Goal: Understand process/instructions: Learn how to perform a task or action

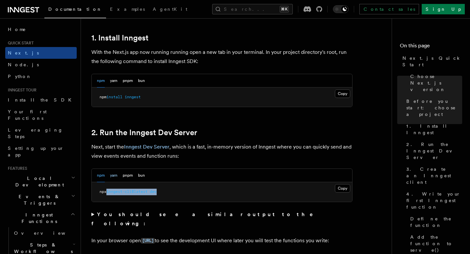
click at [113, 176] on button "yarn" at bounding box center [114, 175] width 8 height 13
click at [126, 178] on button "pnpm" at bounding box center [128, 175] width 10 height 13
click at [145, 177] on button "bun" at bounding box center [141, 175] width 7 height 13
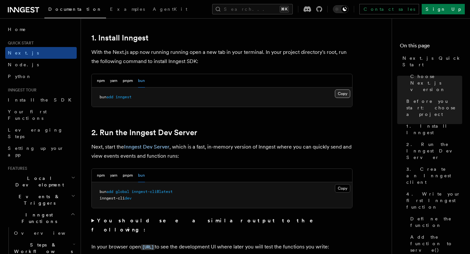
click at [338, 93] on button "Copy Copied" at bounding box center [342, 93] width 15 height 8
click at [337, 186] on button "Copy Copied" at bounding box center [342, 188] width 15 height 8
drag, startPoint x: 140, startPoint y: 200, endPoint x: 90, endPoint y: 200, distance: 49.6
copy span "inngest-cli dev"
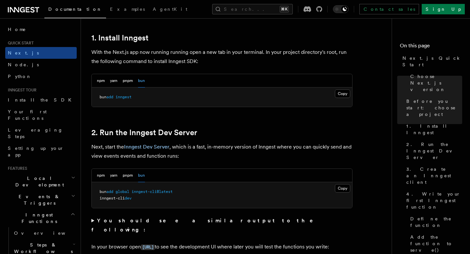
click at [169, 192] on span "inngest-cli@latest" at bounding box center [151, 191] width 41 height 5
copy code "bun add global inngest-cli@latest"
click at [106, 199] on span "inngest-cli" at bounding box center [111, 198] width 25 height 5
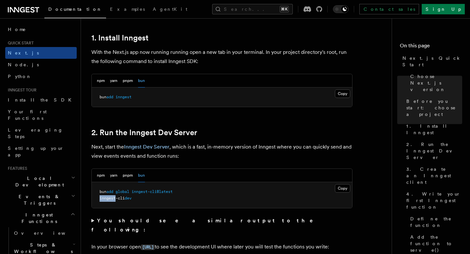
click at [106, 199] on span "inngest-cli" at bounding box center [111, 198] width 25 height 5
copy code "inngest-cli dev"
click at [100, 176] on button "npm" at bounding box center [101, 175] width 8 height 13
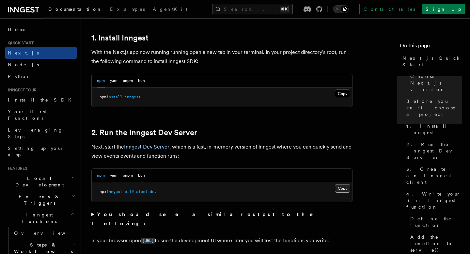
click at [347, 188] on button "Copy Copied" at bounding box center [342, 188] width 15 height 8
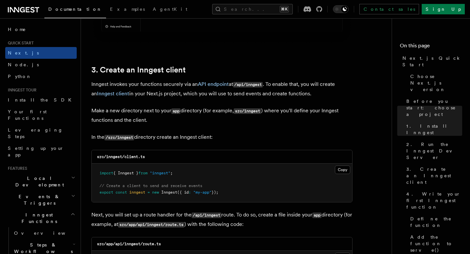
scroll to position [734, 0]
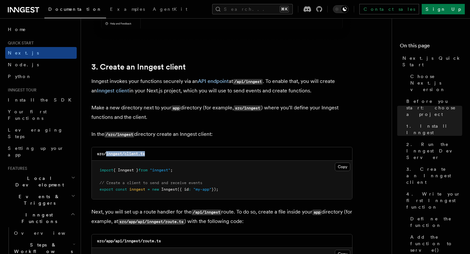
drag, startPoint x: 151, startPoint y: 155, endPoint x: 106, endPoint y: 155, distance: 45.3
click at [106, 155] on div "src/inngest/client.ts" at bounding box center [222, 153] width 260 height 13
copy code "inngest/client.ts"
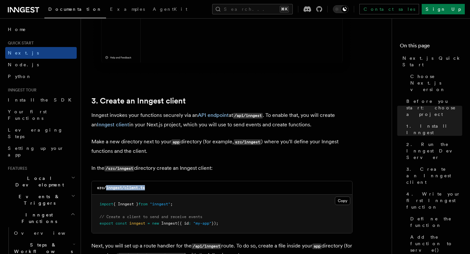
scroll to position [703, 0]
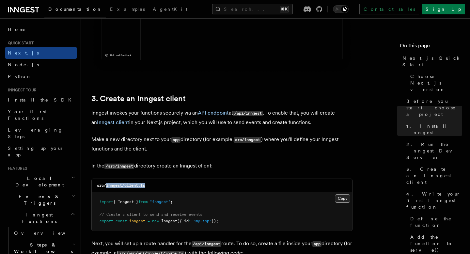
click at [345, 198] on button "Copy Copied" at bounding box center [342, 198] width 15 height 8
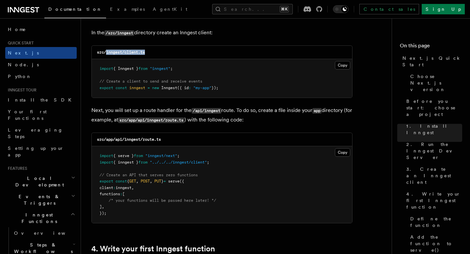
scroll to position [841, 0]
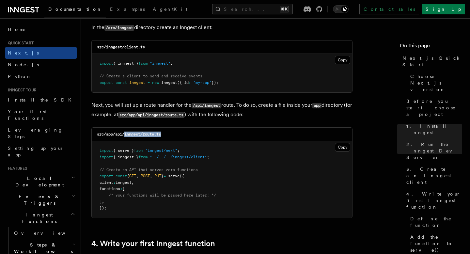
drag, startPoint x: 167, startPoint y: 136, endPoint x: 125, endPoint y: 136, distance: 41.8
click at [125, 136] on div "src/app/api/inngest/route.ts" at bounding box center [222, 134] width 260 height 13
copy code "inngest/route.ts"
click at [341, 149] on button "Copy Copied" at bounding box center [342, 147] width 15 height 8
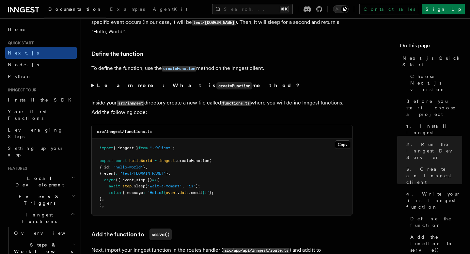
scroll to position [1105, 0]
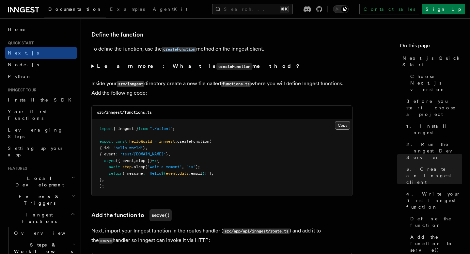
click at [346, 125] on button "Copy Copied" at bounding box center [342, 125] width 15 height 8
drag, startPoint x: 161, startPoint y: 115, endPoint x: 125, endPoint y: 115, distance: 36.2
click at [125, 115] on div "src/inngest/functions.ts" at bounding box center [222, 112] width 260 height 13
copy code "functions.ts"
click at [340, 128] on button "Copy Copied" at bounding box center [342, 125] width 15 height 8
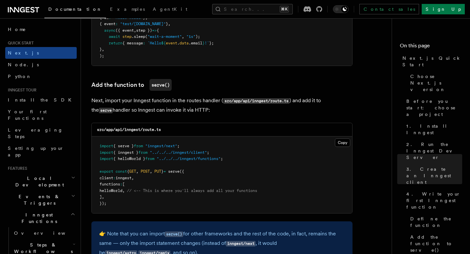
scroll to position [1246, 0]
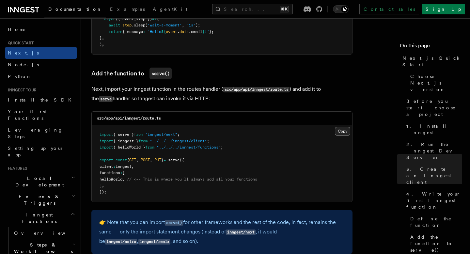
click at [339, 131] on button "Copy Copied" at bounding box center [342, 131] width 15 height 8
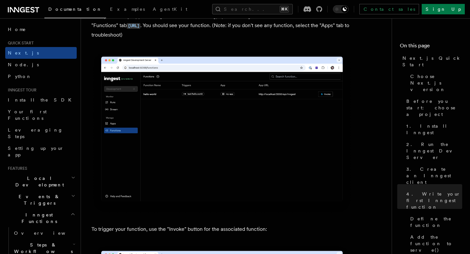
scroll to position [1539, 0]
